Goal: Task Accomplishment & Management: Complete application form

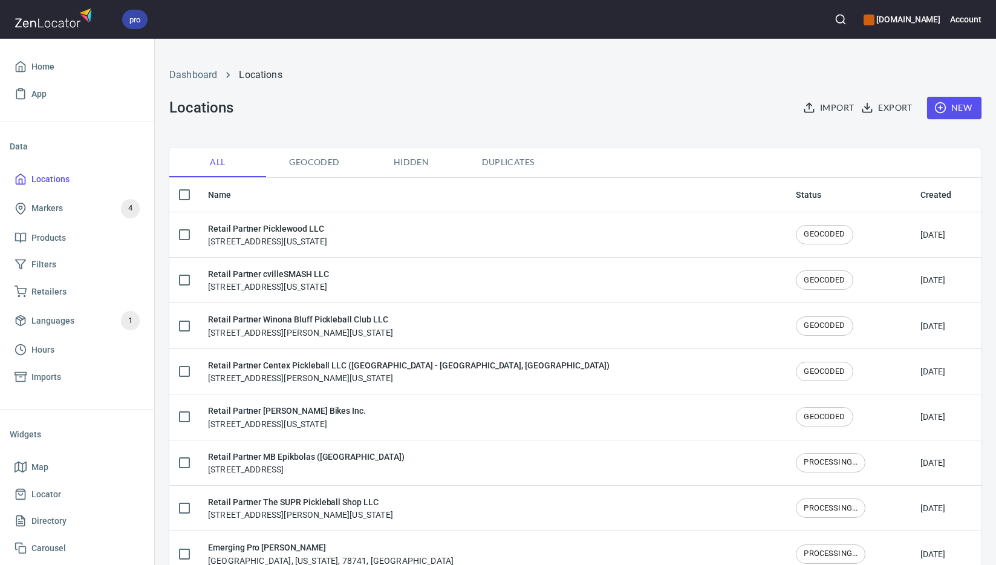
checkbox input "false"
click at [955, 104] on span "New" at bounding box center [954, 107] width 35 height 15
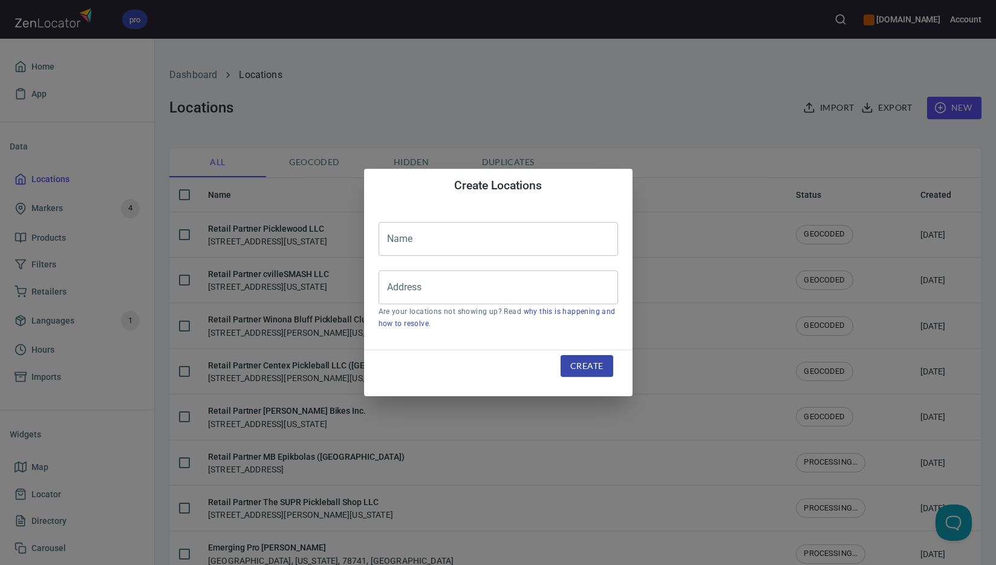
click at [507, 241] on input "text" at bounding box center [499, 239] width 240 height 34
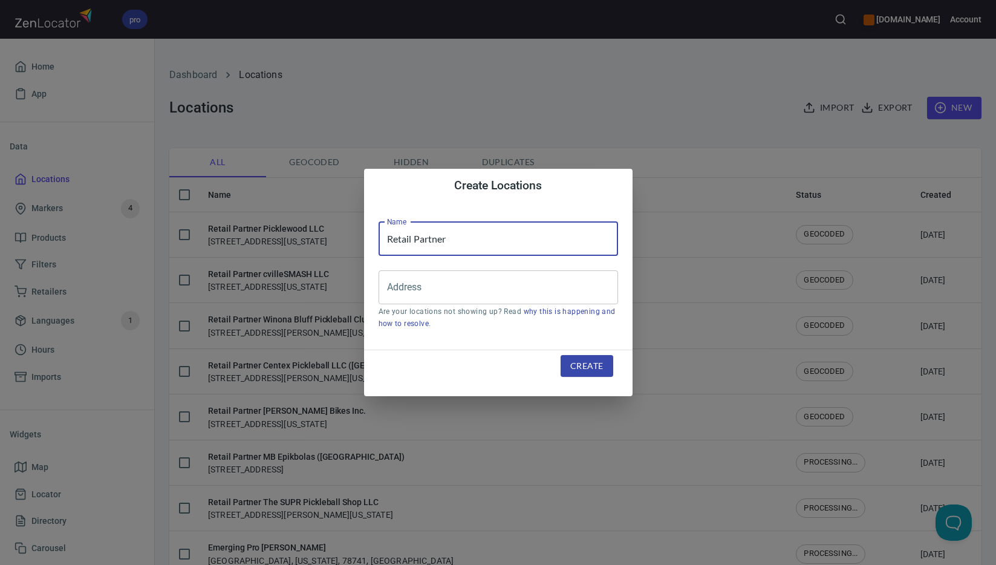
paste input "212HK Limited ([GEOGRAPHIC_DATA])"
type input "Retail Partner 212HK Limited ([GEOGRAPHIC_DATA])"
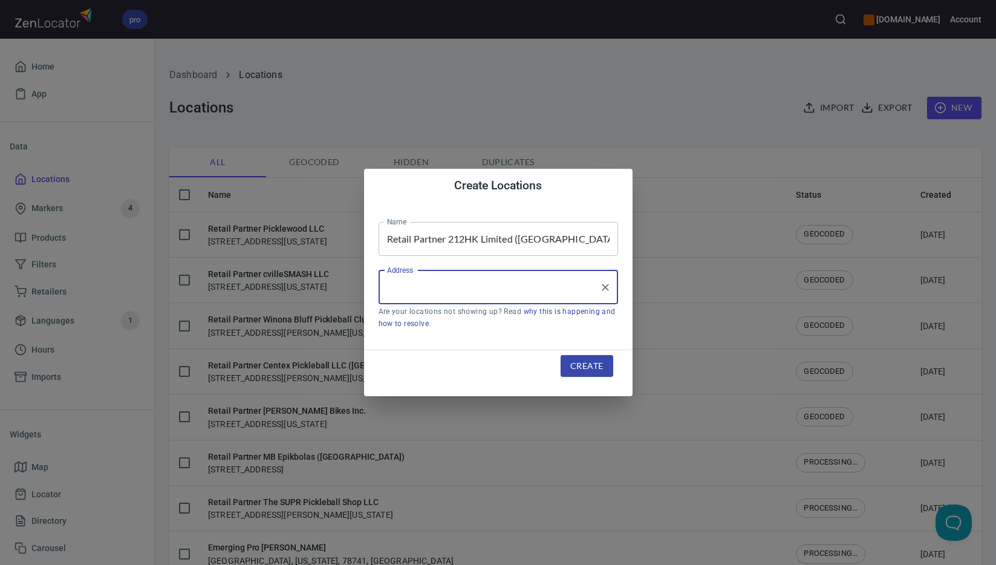
click at [558, 292] on input "Address" at bounding box center [489, 287] width 210 height 23
paste input "[STREET_ADDRESS][PERSON_NAME]"
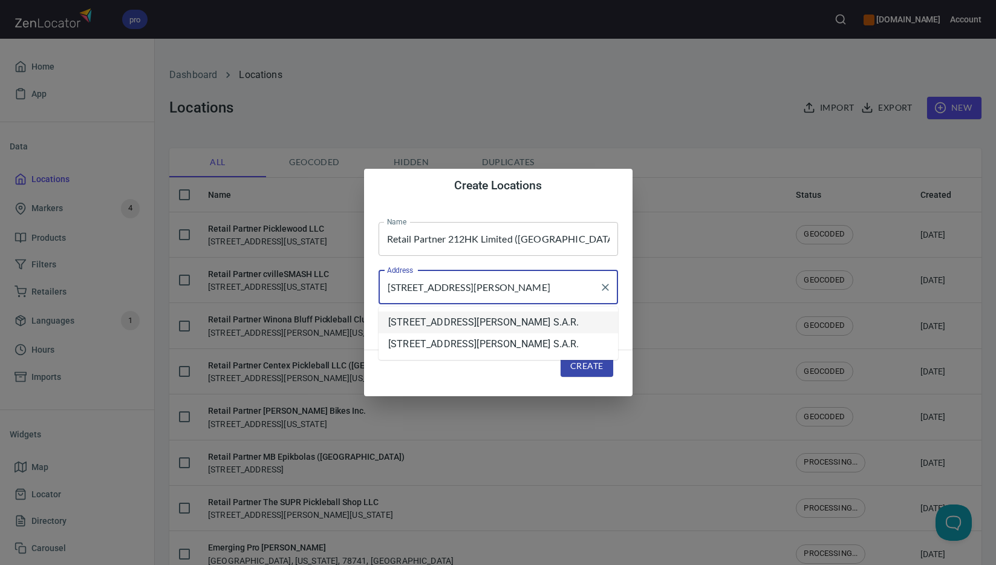
click at [0, 564] on com-1password-button at bounding box center [0, 565] width 0 height 0
click at [561, 324] on li "[STREET_ADDRESS][PERSON_NAME] S.A.R." at bounding box center [499, 322] width 240 height 22
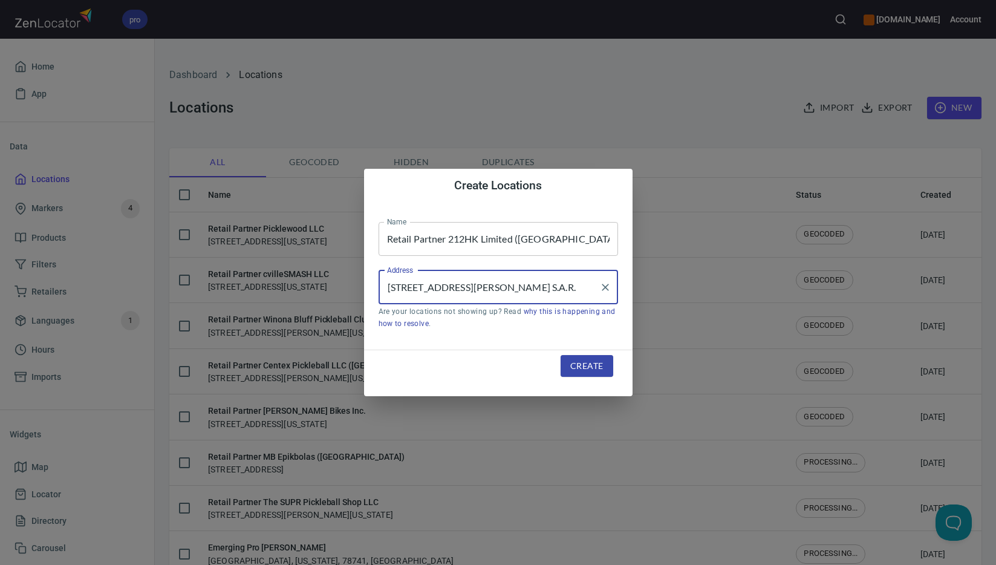
type input "[STREET_ADDRESS][PERSON_NAME] S.A.R."
click at [590, 359] on span "Create" at bounding box center [586, 366] width 33 height 15
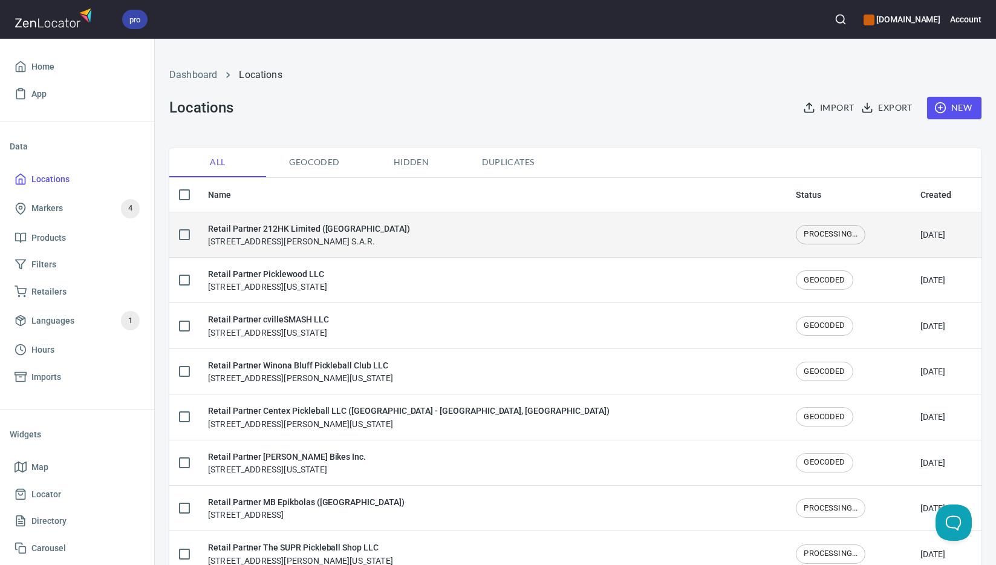
click at [433, 242] on div "Retail Partner 212HK Limited ([GEOGRAPHIC_DATA]) [STREET_ADDRESS][PERSON_NAME] …" at bounding box center [492, 234] width 569 height 25
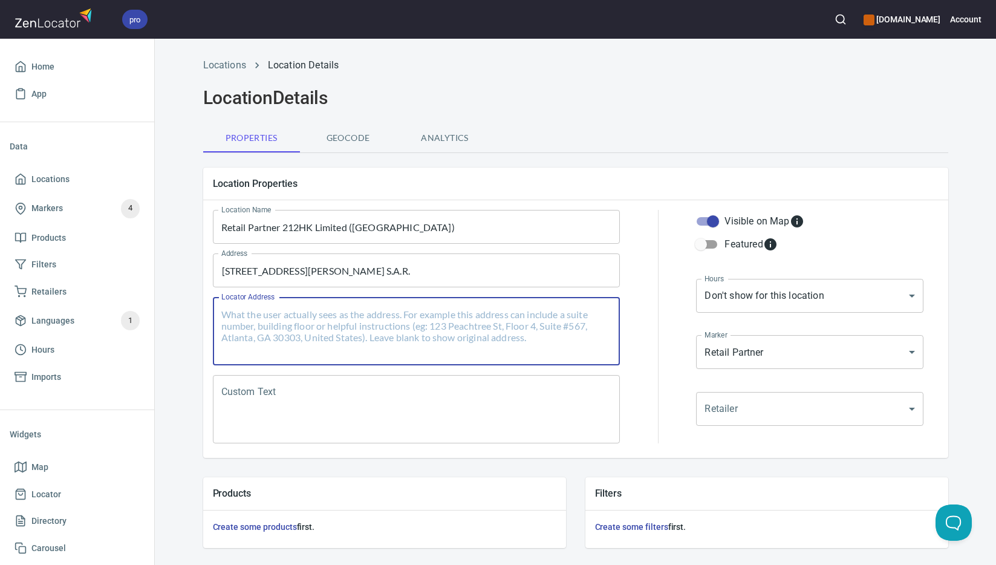
click at [423, 326] on textarea "Locator Address" at bounding box center [416, 331] width 391 height 46
paste textarea "[STREET_ADDRESS][PERSON_NAME][PERSON_NAME]"
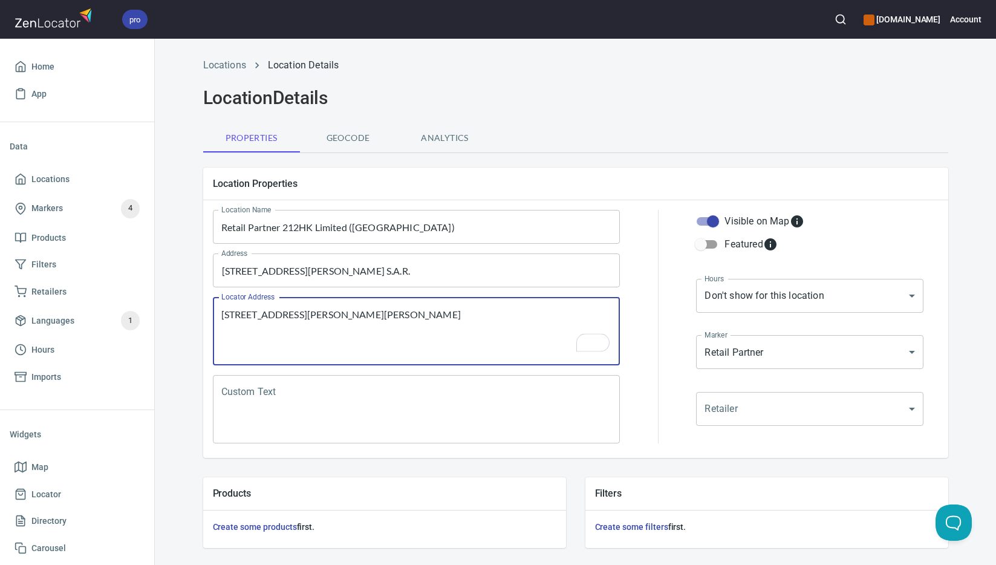
type textarea "[STREET_ADDRESS][PERSON_NAME][PERSON_NAME]"
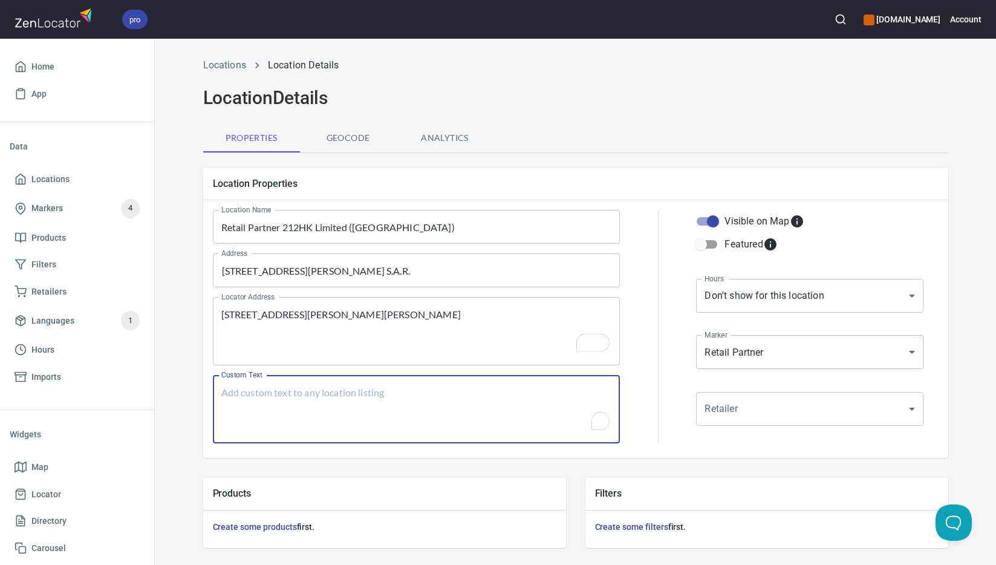
click at [273, 411] on textarea "Custom Text" at bounding box center [416, 409] width 391 height 46
paste textarea "Brands Carried: SelkirkJoola Astes Spartus Return Policy:"
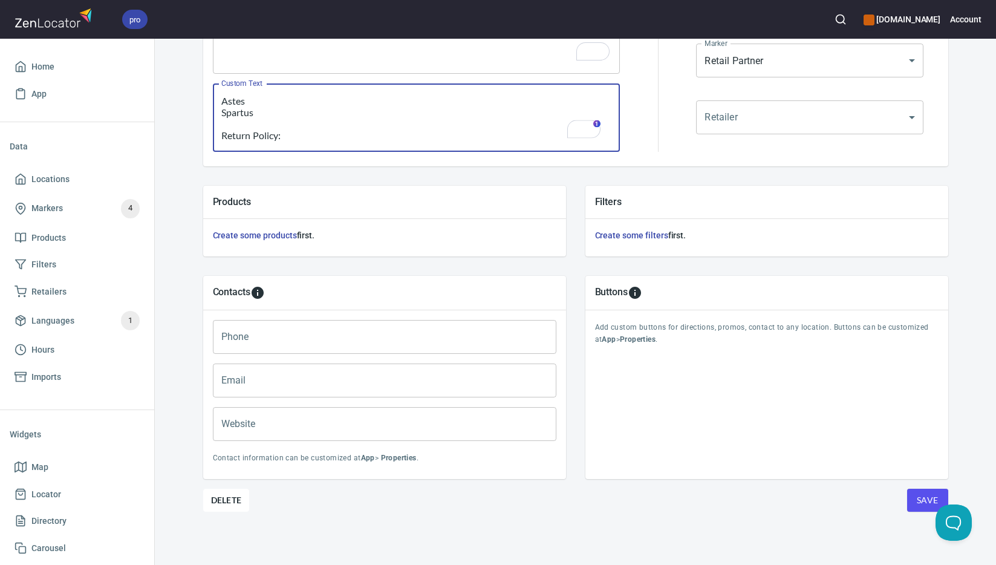
type textarea "Brands Carried: SelkirkJoola Astes Spartus Return Policy:"
click at [364, 341] on input "Phone" at bounding box center [385, 337] width 344 height 34
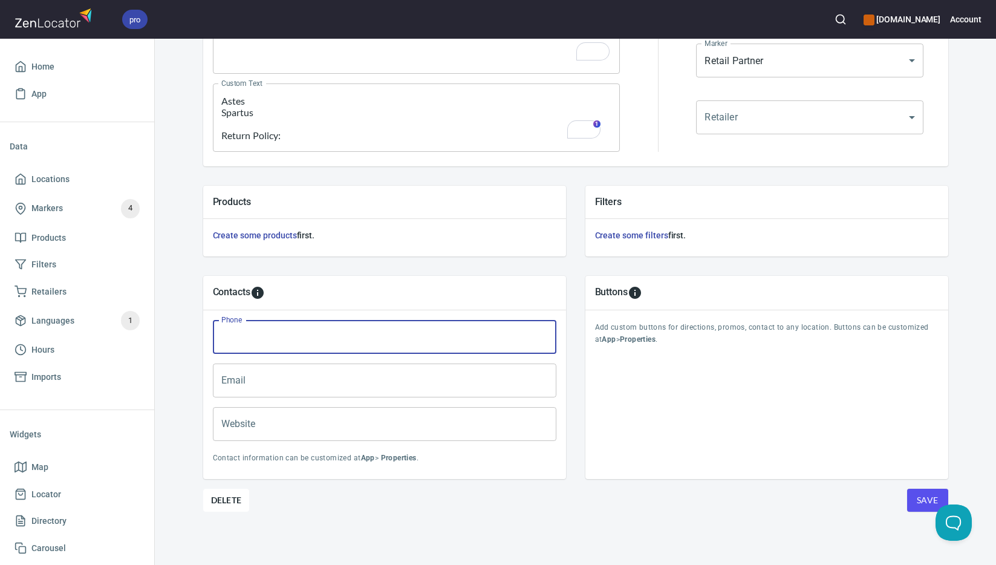
paste input "[PHONE_NUMBER]"
type input "[PHONE_NUMBER]"
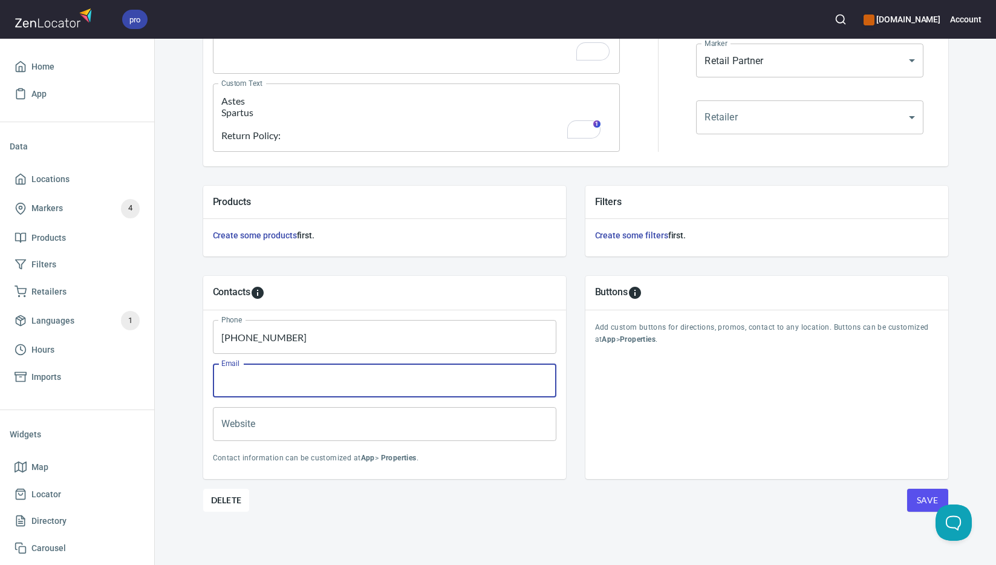
paste input "[EMAIL_ADDRESS][DOMAIN_NAME]"
type input "[EMAIL_ADDRESS][DOMAIN_NAME]"
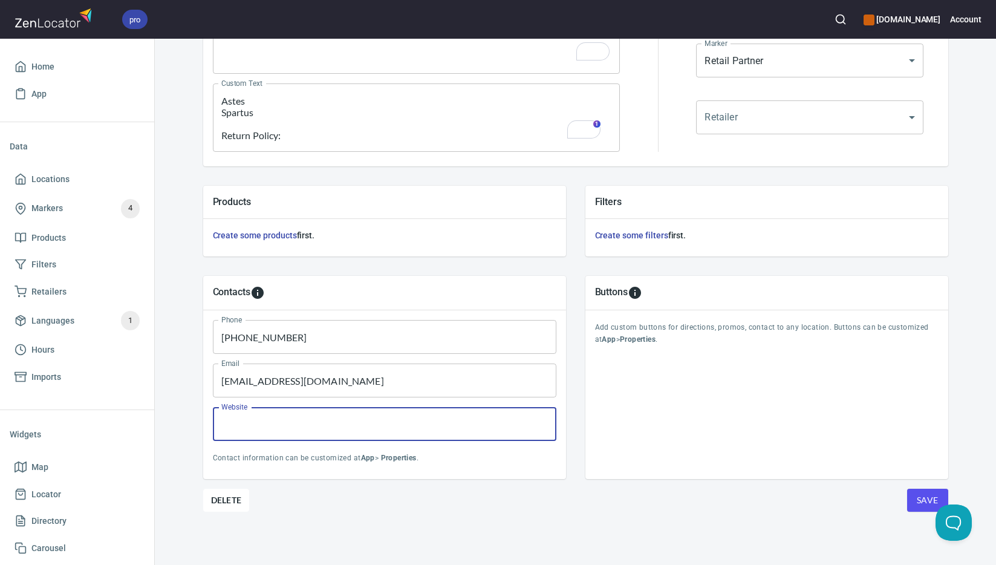
paste input "[DOMAIN_NAME]"
type input "[DOMAIN_NAME]"
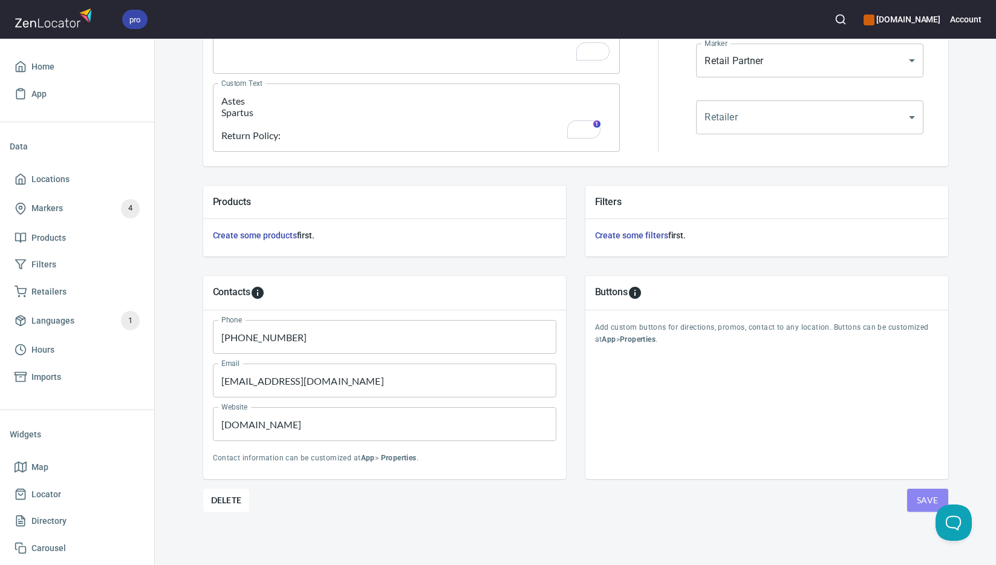
click at [920, 504] on span "Save" at bounding box center [928, 500] width 22 height 15
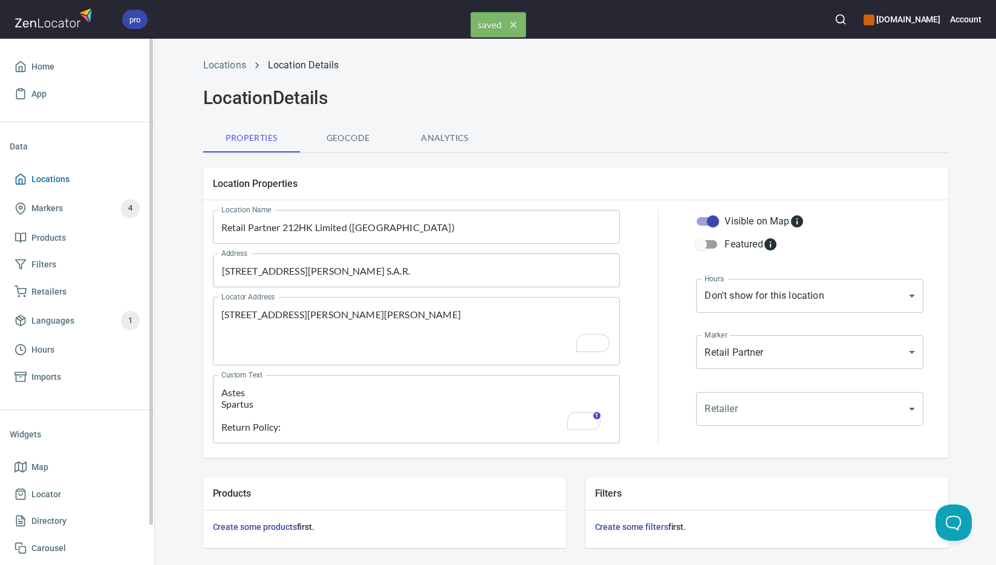
click at [74, 177] on span "Locations" at bounding box center [77, 179] width 125 height 15
